Goal: Transaction & Acquisition: Register for event/course

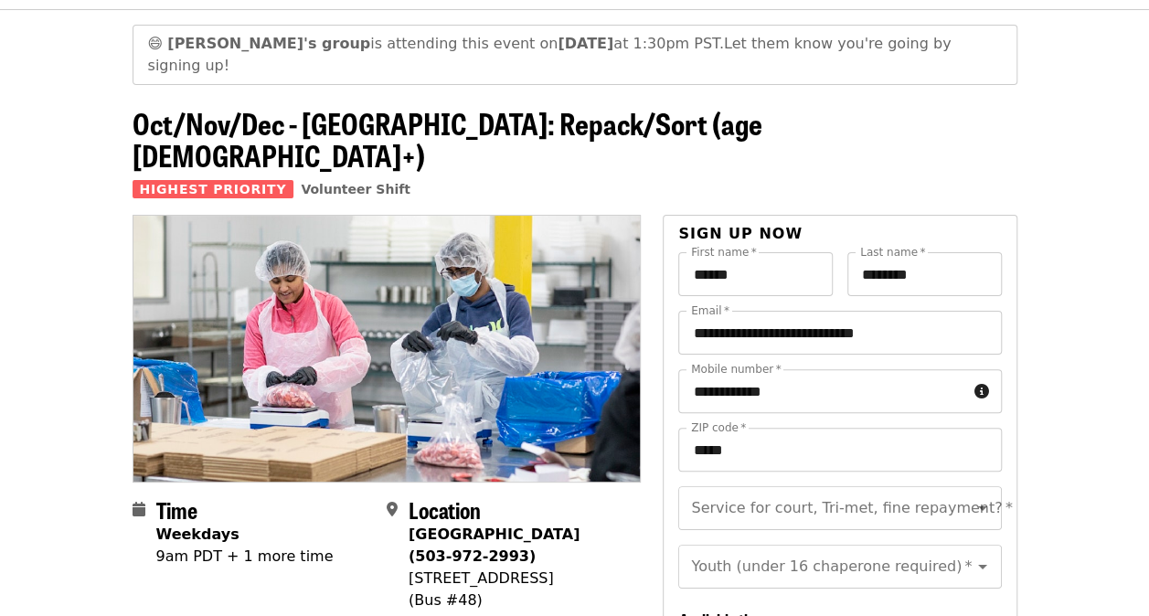
scroll to position [183, 0]
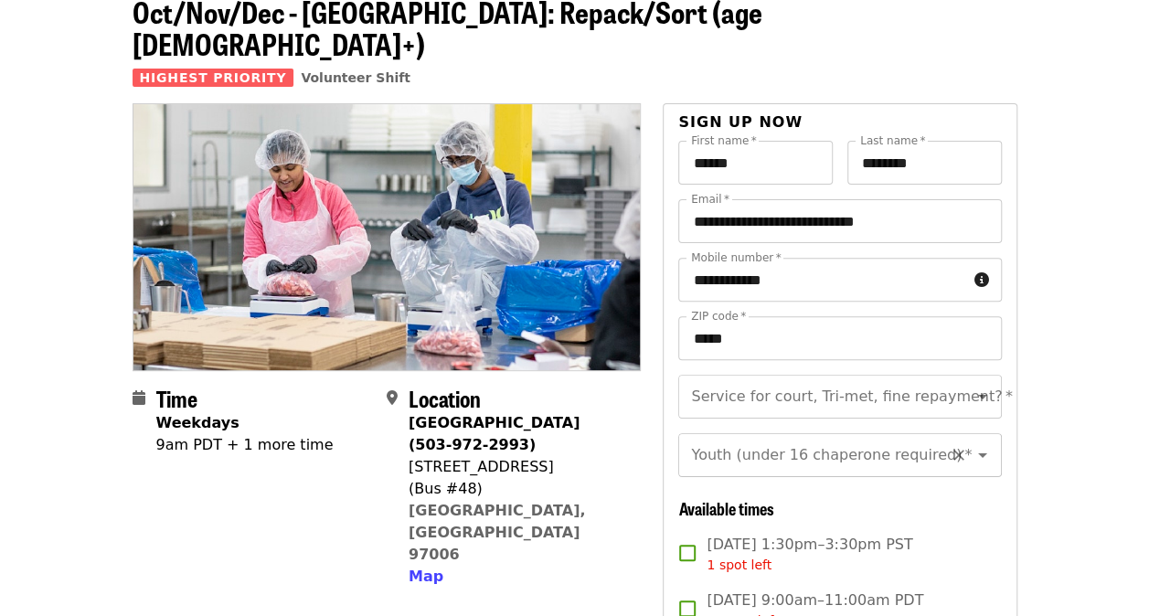
drag, startPoint x: 947, startPoint y: 395, endPoint x: 934, endPoint y: 413, distance: 22.3
click at [934, 433] on div "Youth (under 16 chaperone required) *" at bounding box center [839, 455] width 323 height 44
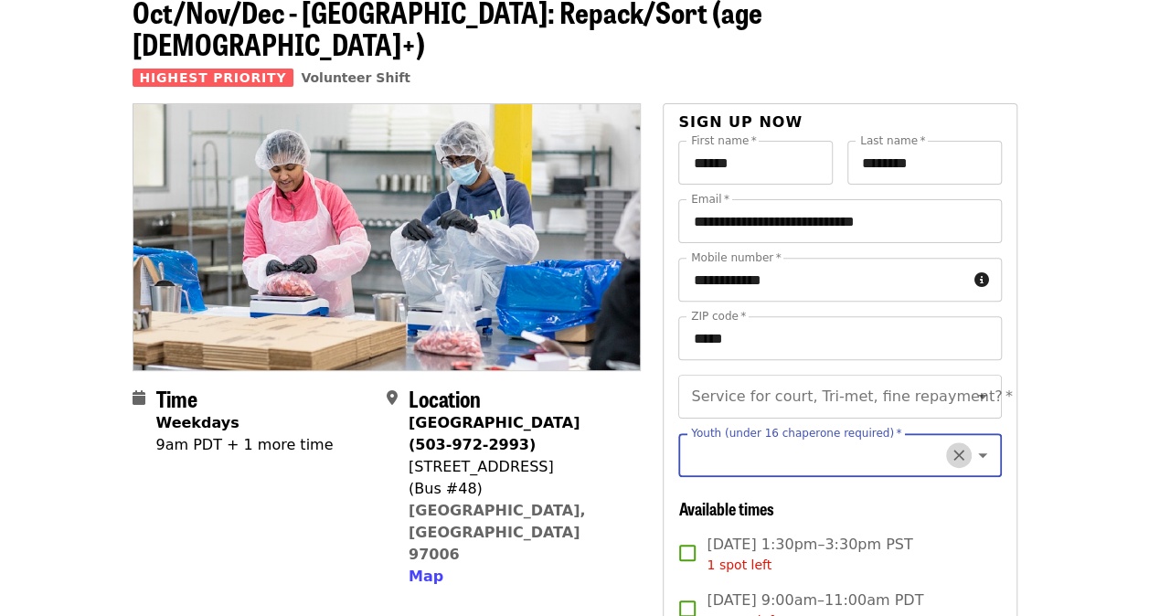
click at [946, 442] on button "Clear" at bounding box center [959, 455] width 26 height 26
click at [972, 386] on icon "Open" at bounding box center [983, 397] width 22 height 22
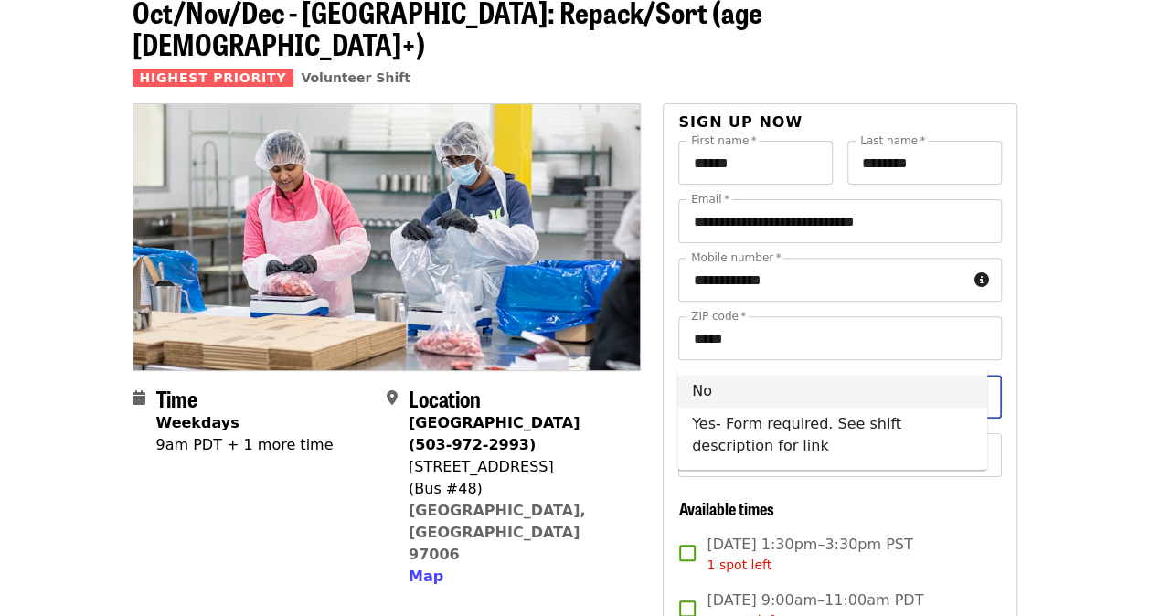
click at [793, 395] on li "No" at bounding box center [832, 391] width 310 height 33
type input "**"
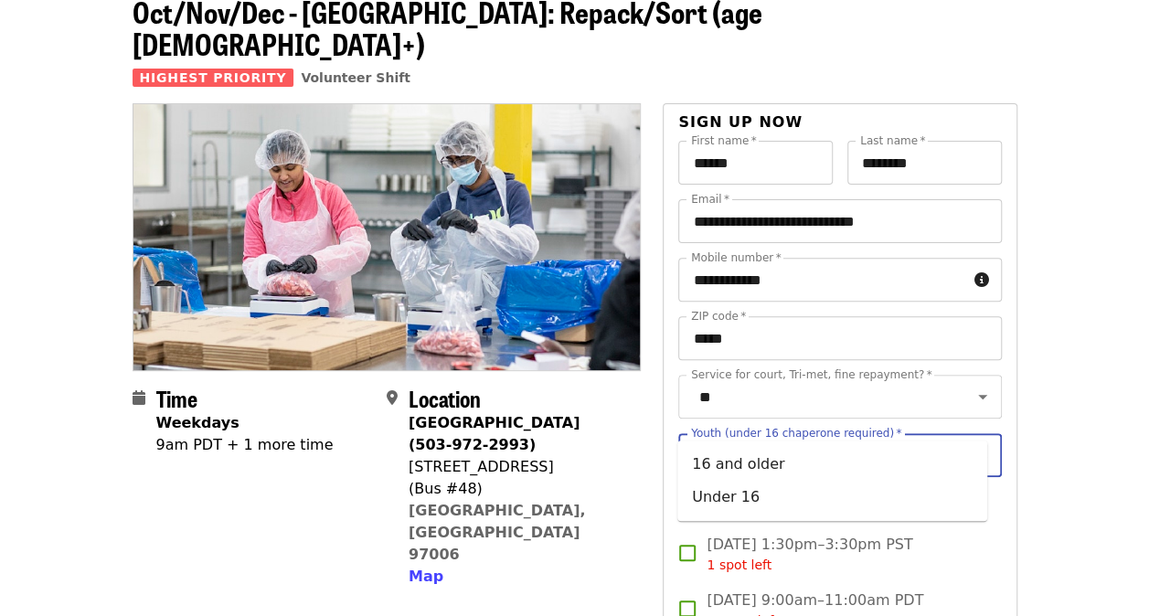
click at [784, 438] on input "Youth (under 16 chaperone required)   *" at bounding box center [817, 455] width 249 height 35
click at [722, 463] on li "16 and older" at bounding box center [832, 464] width 310 height 33
type input "**********"
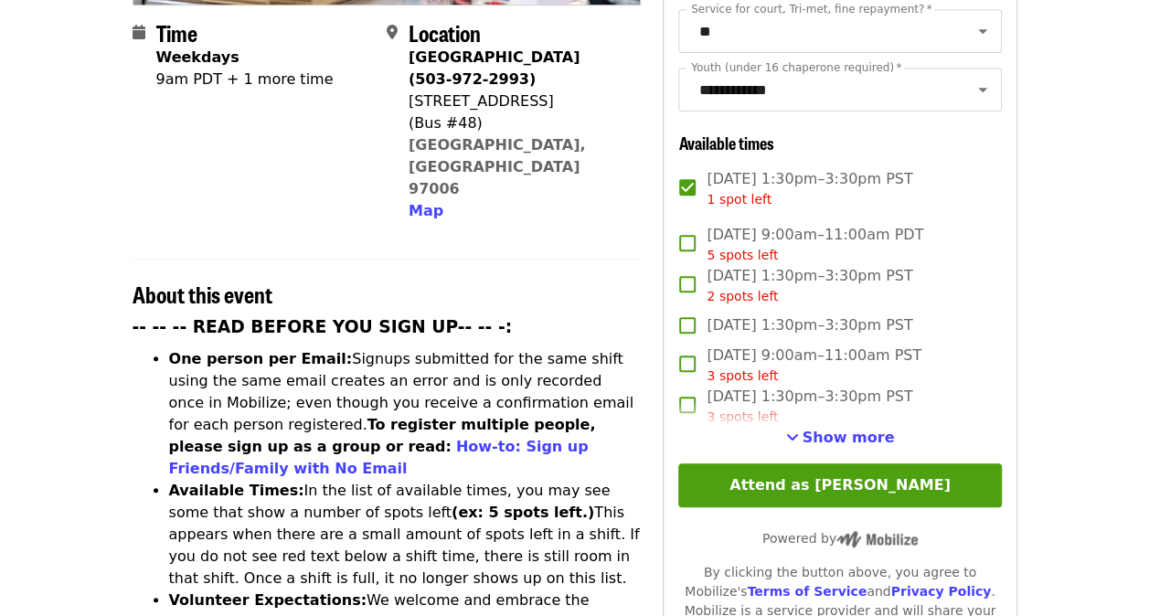
scroll to position [731, 0]
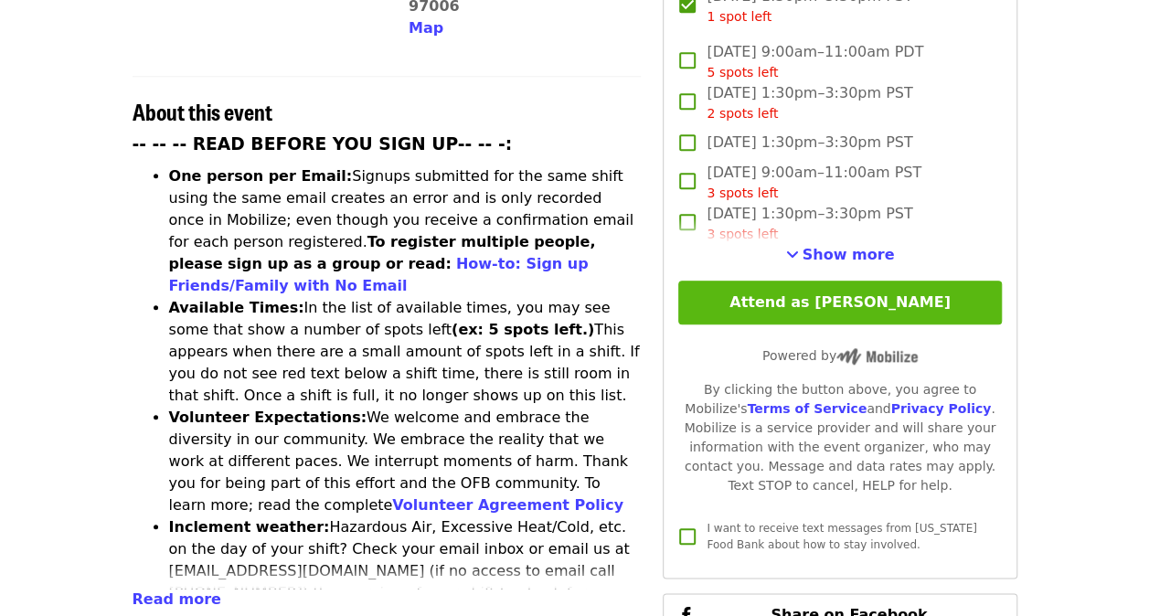
click at [850, 283] on button "Attend as [PERSON_NAME]" at bounding box center [839, 303] width 323 height 44
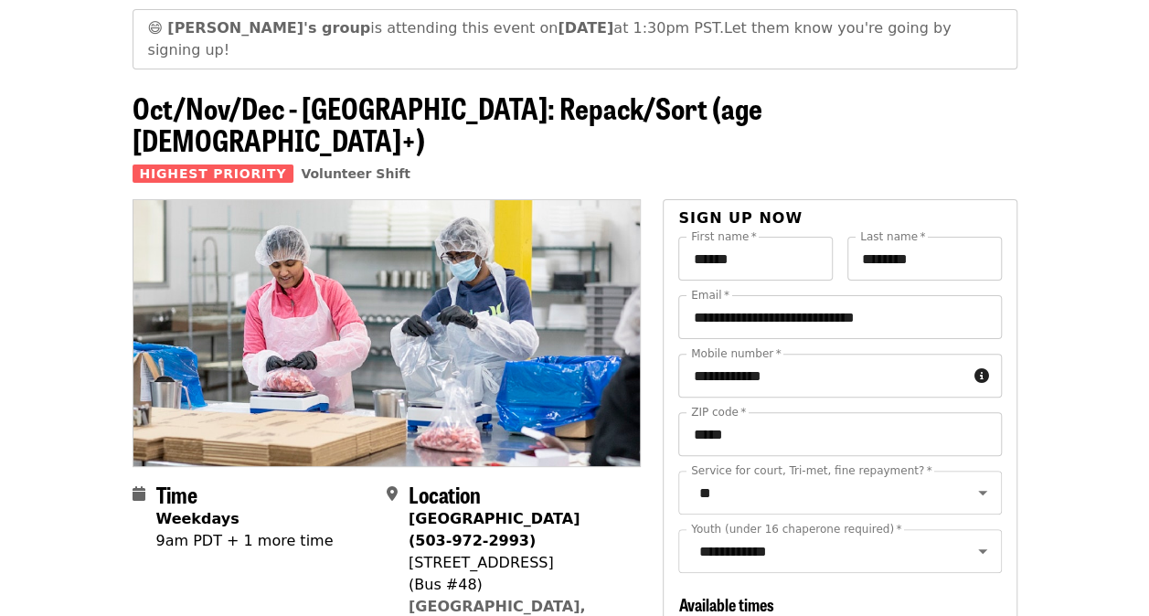
scroll to position [0, 0]
